Goal: Check status: Check status

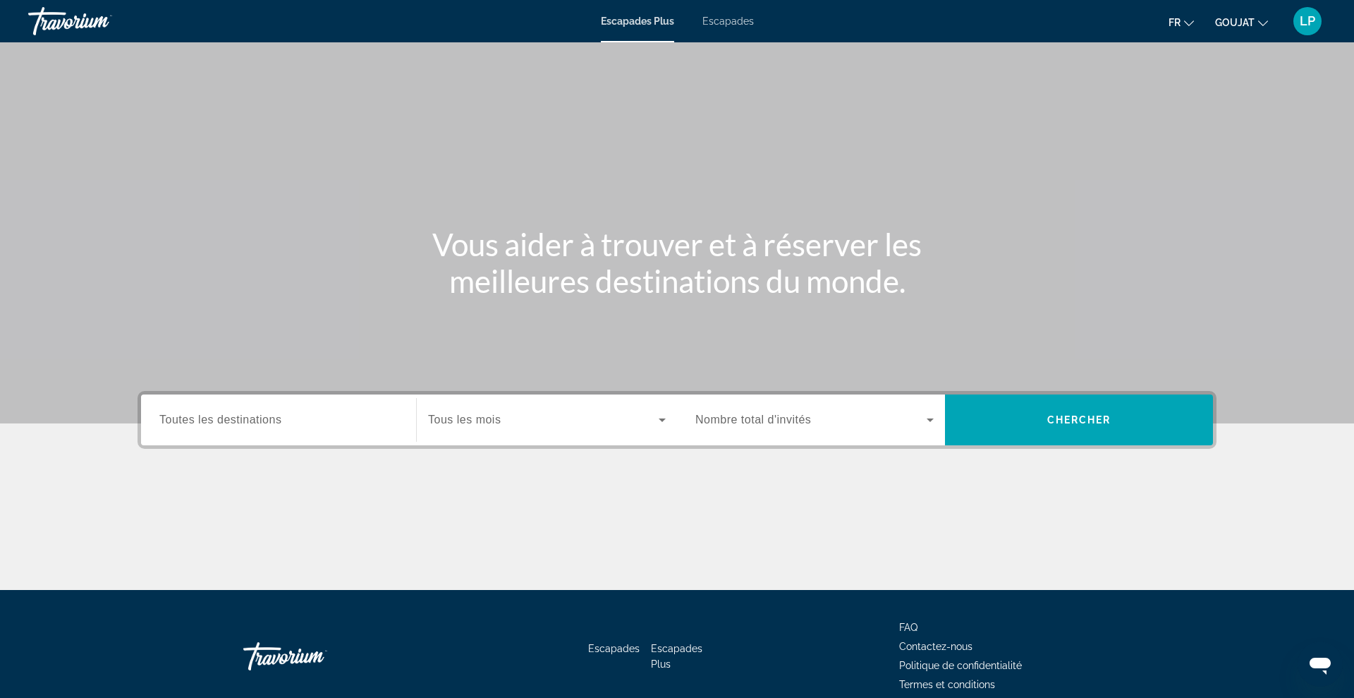
click at [1309, 18] on font "LP" at bounding box center [1308, 20] width 16 height 15
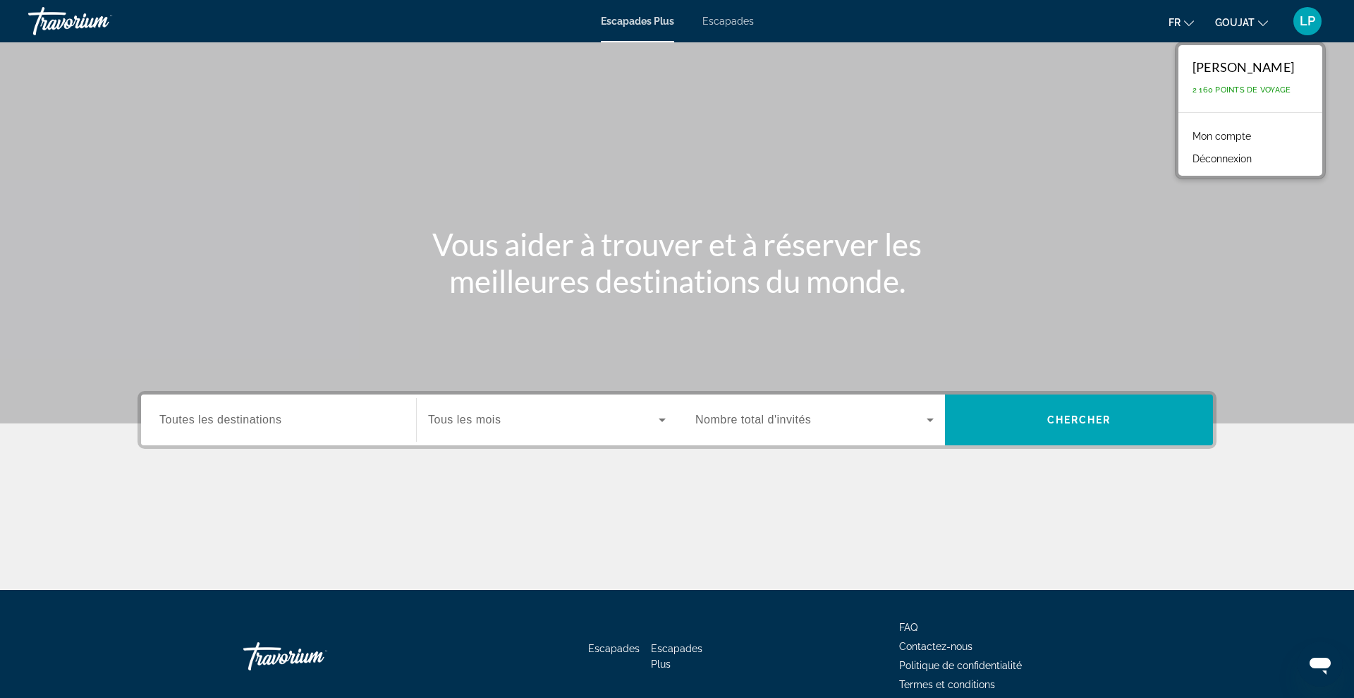
click at [1203, 135] on font "Mon compte" at bounding box center [1222, 135] width 59 height 11
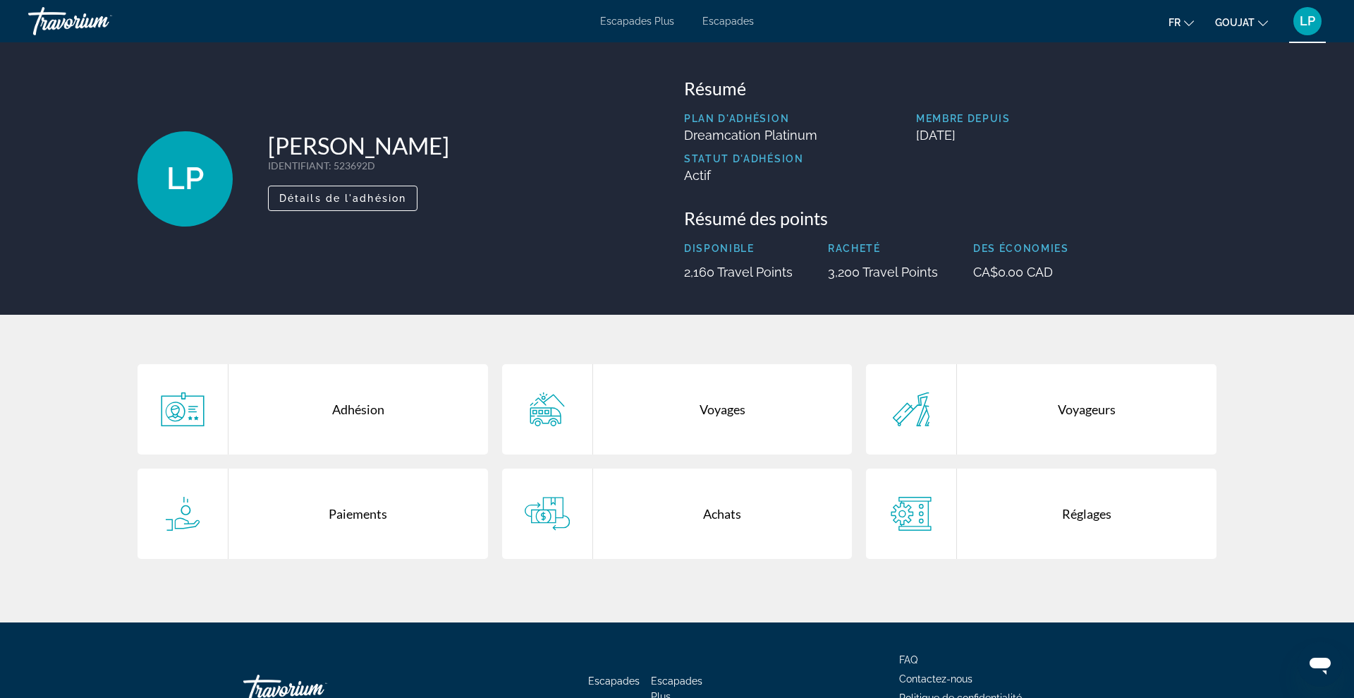
click at [727, 522] on div "Achats" at bounding box center [723, 513] width 260 height 90
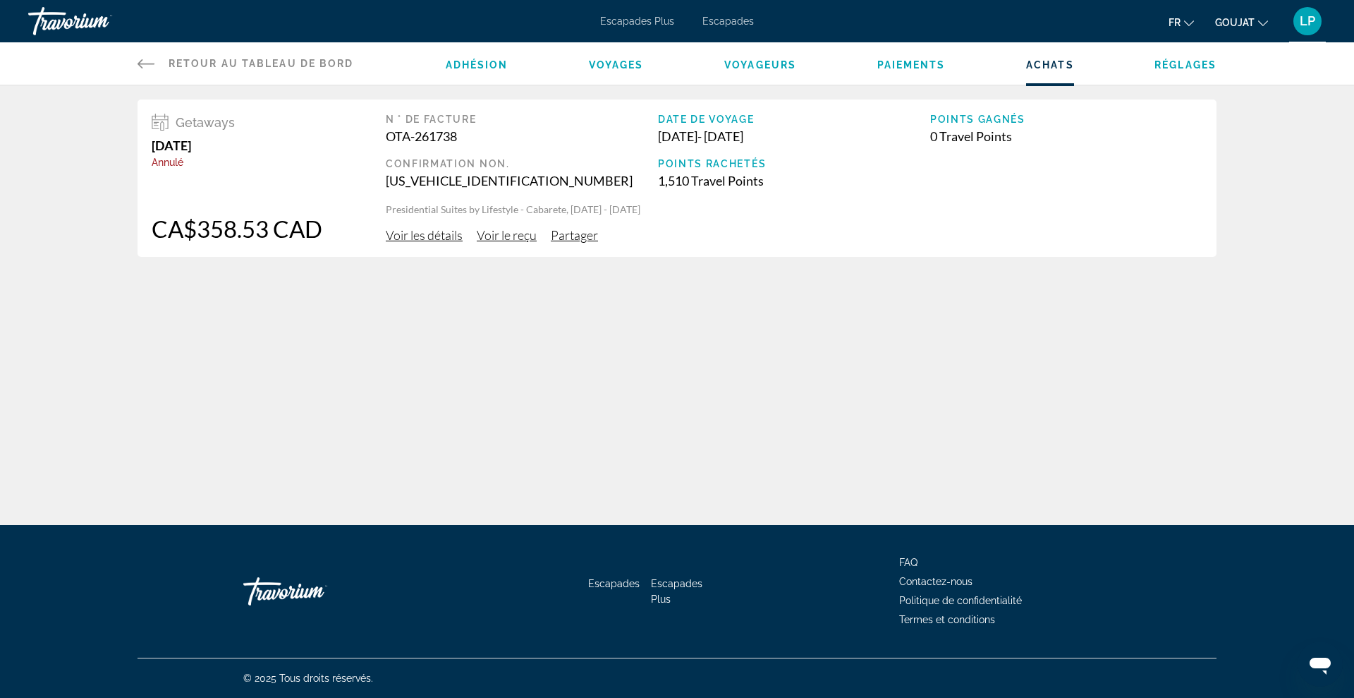
click at [442, 237] on span "Voir les détails" at bounding box center [424, 235] width 77 height 16
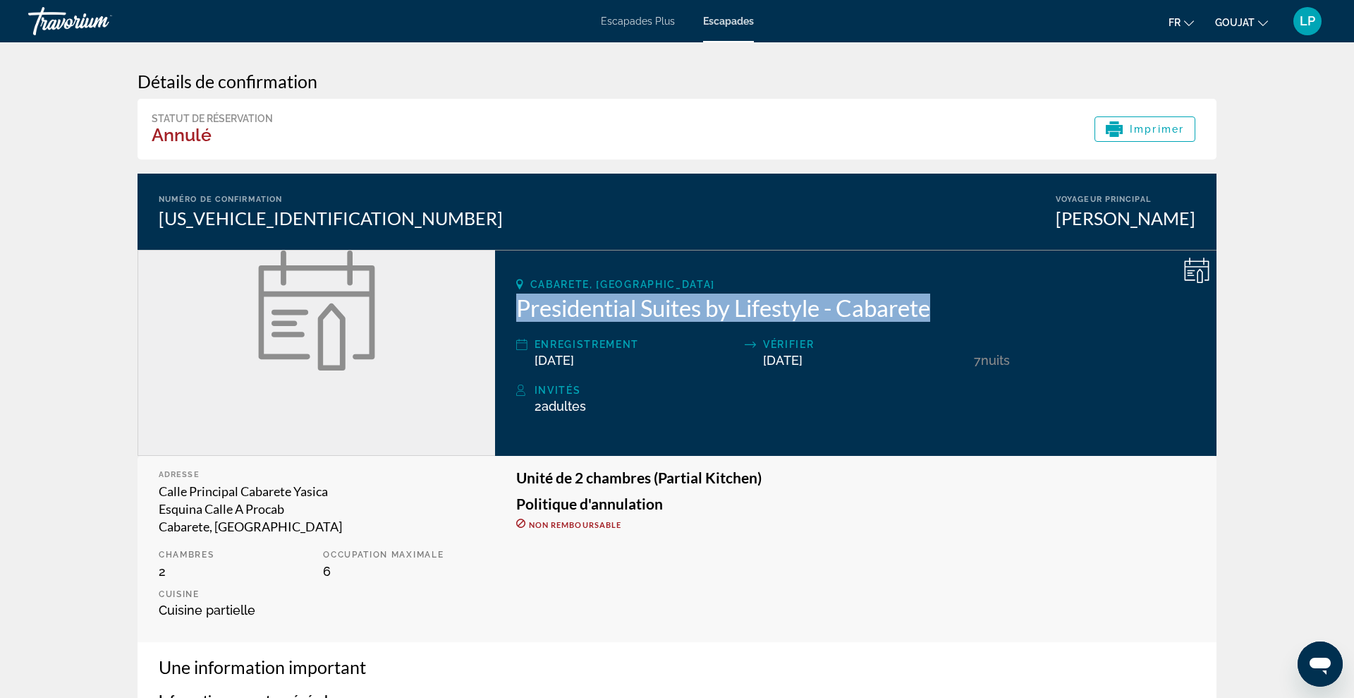
drag, startPoint x: 513, startPoint y: 309, endPoint x: 951, endPoint y: 312, distance: 438.7
click at [951, 312] on div "Cabarete, Dominican Republic Presidential Suites by Lifestyle - Cabarete Enregi…" at bounding box center [856, 353] width 722 height 206
copy h2 "Presidential Suites by Lifestyle - Cabarete"
